Goal: Transaction & Acquisition: Purchase product/service

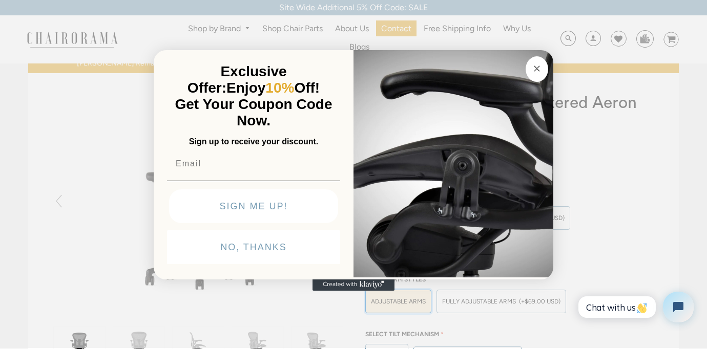
click at [541, 71] on circle "Close dialog" at bounding box center [537, 69] width 12 height 12
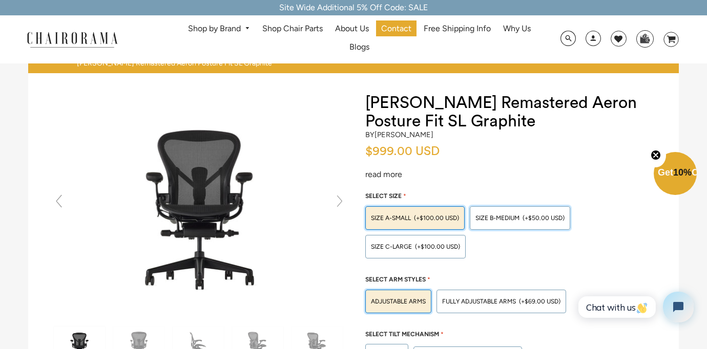
click at [503, 219] on span "SIZE B-MEDIUM" at bounding box center [498, 218] width 44 height 7
click at [0, 0] on input "SIZE B-MEDIUM (+$50.00 USD)" at bounding box center [0, 0] width 0 height 0
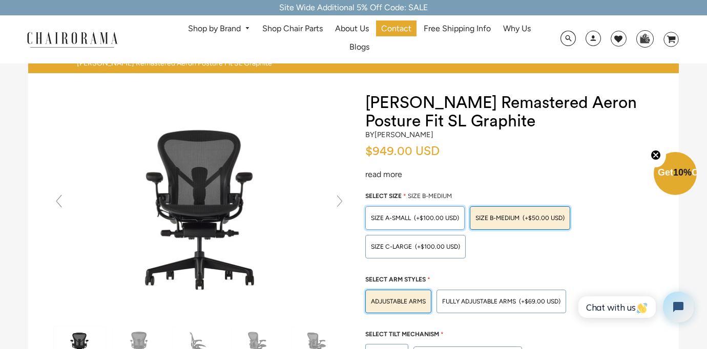
click at [438, 212] on div "SIZE A-SMALL (+$100.00 USD)" at bounding box center [414, 218] width 99 height 24
click at [0, 0] on input "SIZE A-SMALL (+$100.00 USD)" at bounding box center [0, 0] width 0 height 0
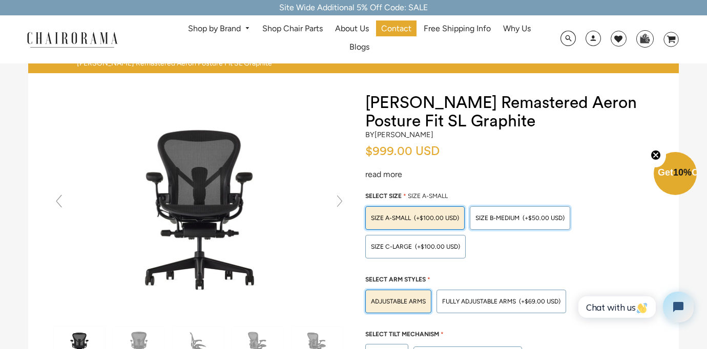
click at [508, 219] on span "SIZE B-MEDIUM" at bounding box center [498, 218] width 44 height 7
click at [0, 0] on input "SIZE B-MEDIUM (+$50.00 USD)" at bounding box center [0, 0] width 0 height 0
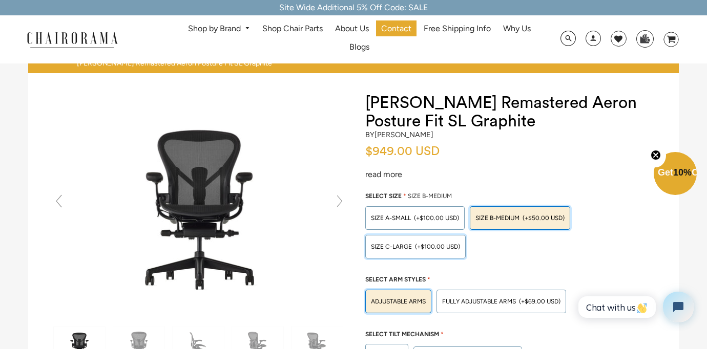
click at [429, 248] on span "(+$100.00 USD)" at bounding box center [437, 247] width 45 height 6
click at [0, 0] on input "SIZE C-LARGE (+$100.00 USD)" at bounding box center [0, 0] width 0 height 0
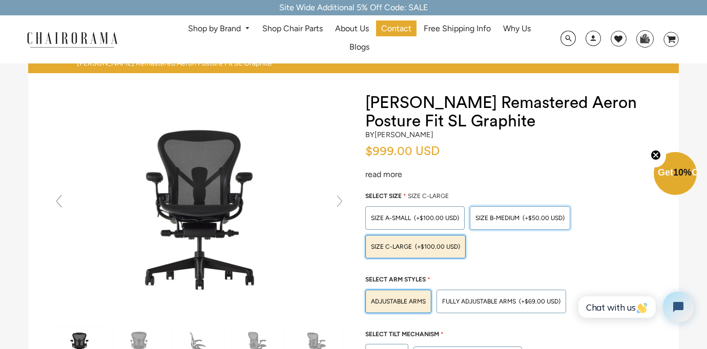
click at [502, 215] on span "SIZE B-MEDIUM" at bounding box center [498, 218] width 44 height 7
click at [0, 0] on input "SIZE B-MEDIUM (+$50.00 USD)" at bounding box center [0, 0] width 0 height 0
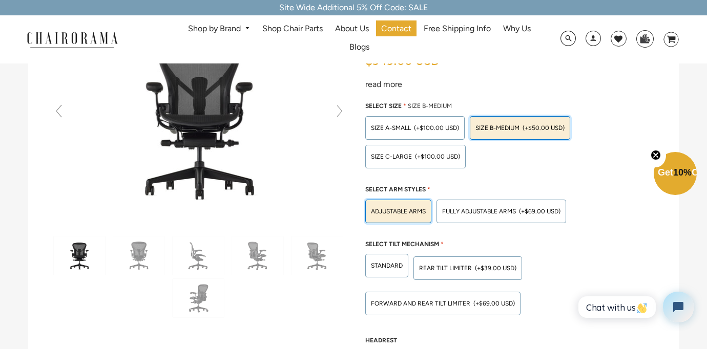
scroll to position [96, 0]
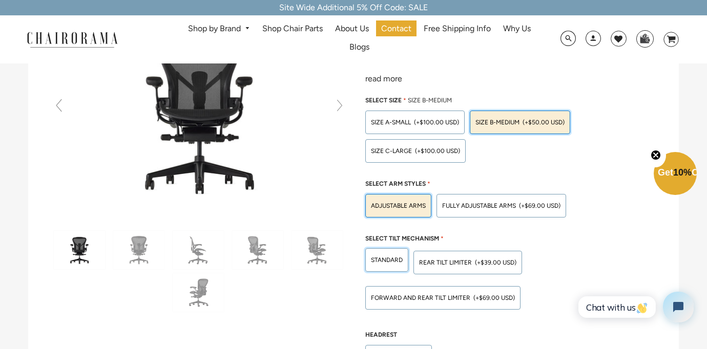
click at [377, 254] on div "STANDARD" at bounding box center [386, 261] width 43 height 24
click at [0, 0] on input "STANDARD" at bounding box center [0, 0] width 0 height 0
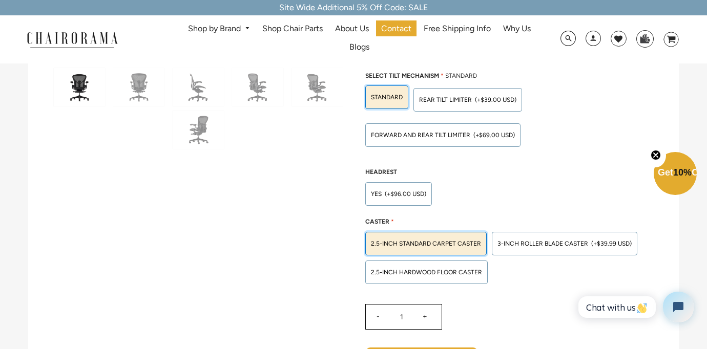
scroll to position [263, 0]
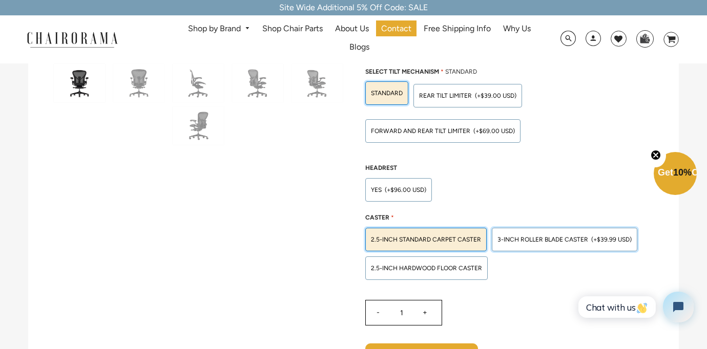
click at [534, 241] on span "3-inch Roller Blade Caster" at bounding box center [543, 239] width 91 height 7
click at [0, 0] on input "3-inch Roller Blade Caster (+$39.99 USD)" at bounding box center [0, 0] width 0 height 0
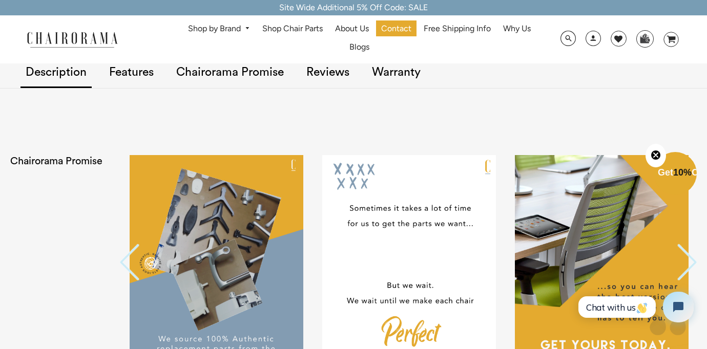
scroll to position [952, 0]
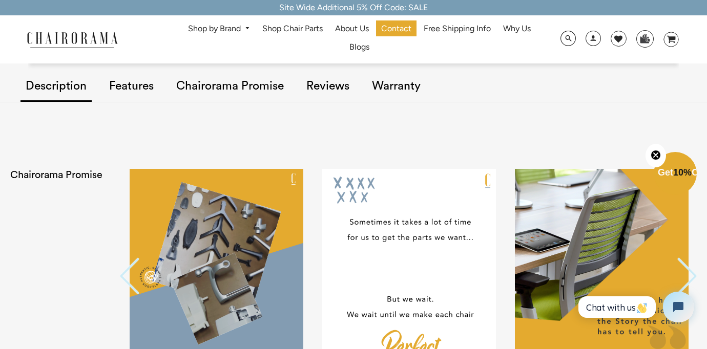
click at [150, 82] on link "Features" at bounding box center [131, 87] width 55 height 58
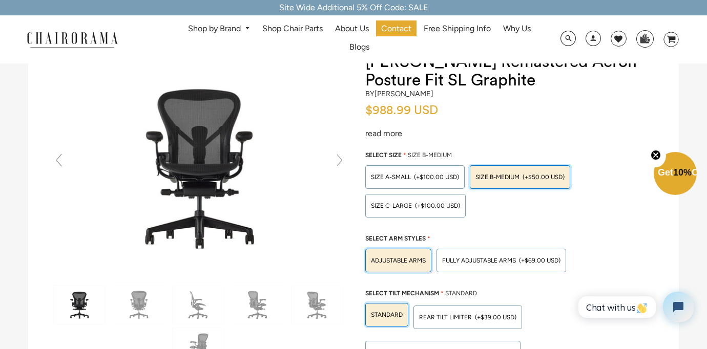
scroll to position [0, 0]
